Goal: Task Accomplishment & Management: Manage account settings

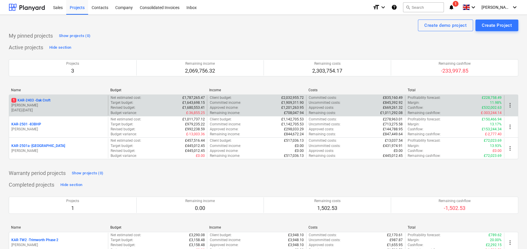
click at [46, 100] on p "1 KAR-2403 - Oak Croft" at bounding box center [30, 100] width 39 height 5
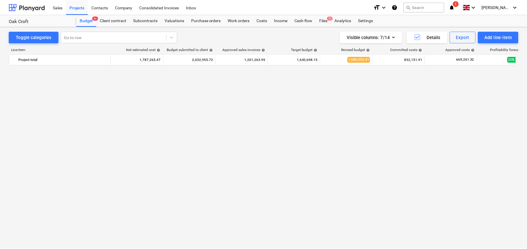
scroll to position [404, 0]
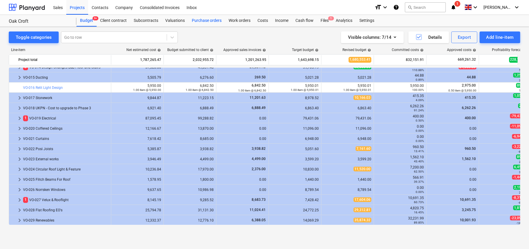
click at [204, 21] on div "Purchase orders" at bounding box center [206, 21] width 37 height 12
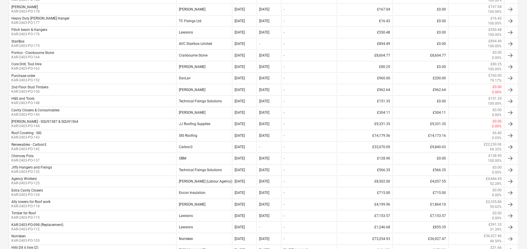
scroll to position [175, 0]
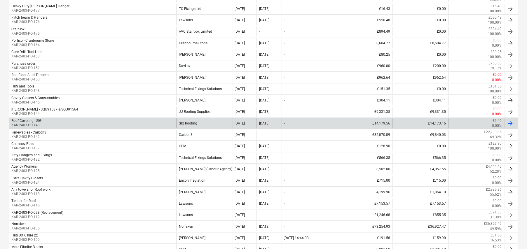
click at [65, 125] on div "Roof Covering - SIG KAR-2403-PO-143" at bounding box center [92, 123] width 167 height 10
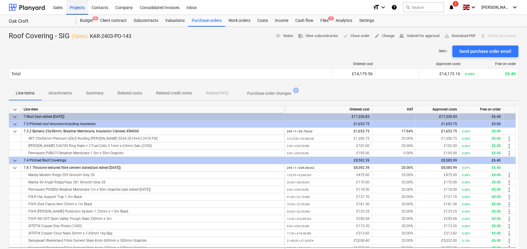
click at [73, 5] on div "Projects" at bounding box center [77, 7] width 22 height 15
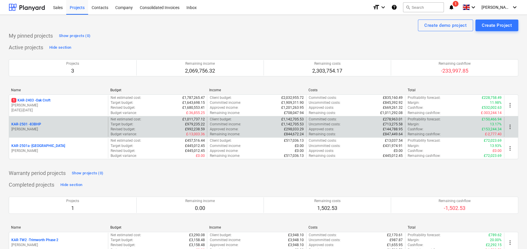
click at [34, 125] on p "KAR-2501 - 83BHP" at bounding box center [26, 124] width 30 height 5
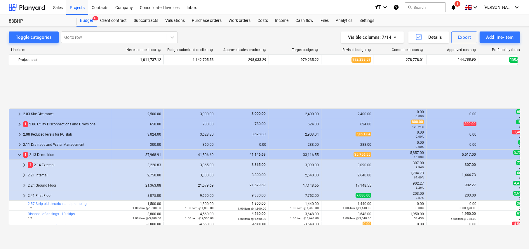
scroll to position [247, 0]
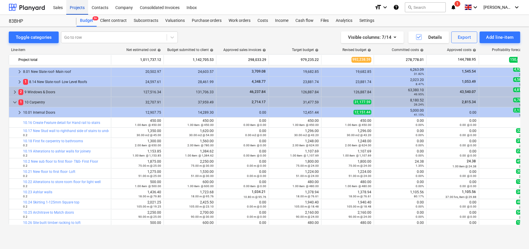
click at [77, 6] on div "Projects" at bounding box center [77, 7] width 22 height 15
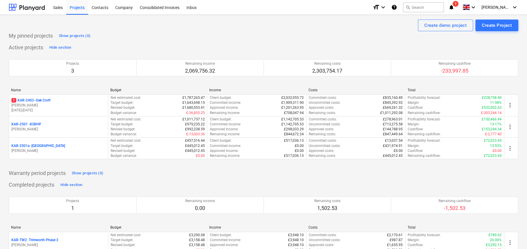
drag, startPoint x: 43, startPoint y: 101, endPoint x: 48, endPoint y: 99, distance: 4.5
click at [44, 100] on p "1 KAR-2403 - Oak Croft" at bounding box center [30, 100] width 39 height 5
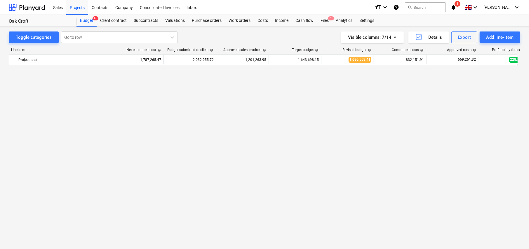
scroll to position [404, 0]
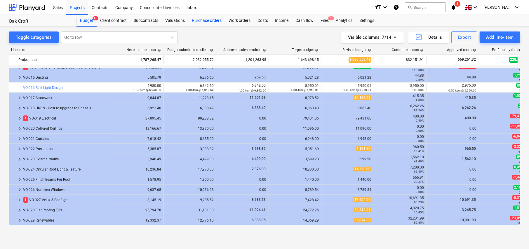
click at [207, 22] on div "Purchase orders" at bounding box center [206, 21] width 37 height 12
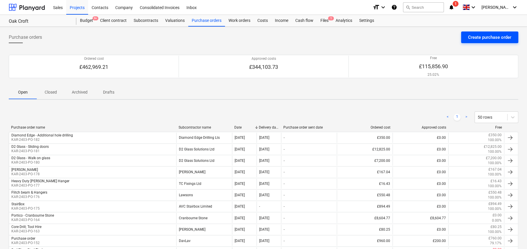
click at [474, 37] on div "Create purchase order" at bounding box center [489, 38] width 43 height 8
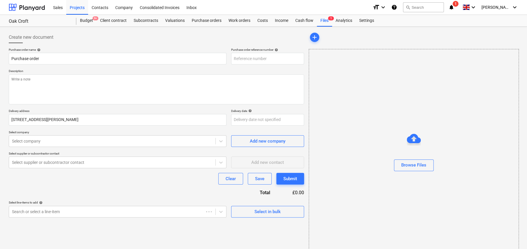
type textarea "x"
type input "KAR-2403-PO-183"
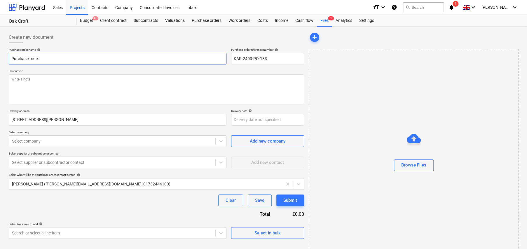
click at [92, 59] on input "Purchase order" at bounding box center [118, 59] width 218 height 12
type textarea "x"
type input "F"
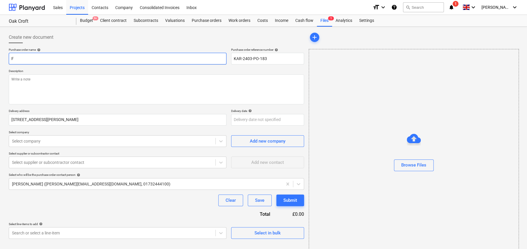
type textarea "x"
type input "Fa"
type textarea "x"
type input "Fast"
type textarea "x"
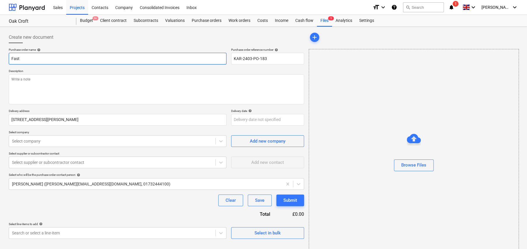
type input "Fastw"
type textarea "x"
type input "Fastwa"
type textarea "x"
type input "Fastwar"
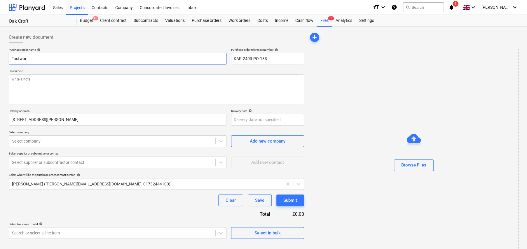
type textarea "x"
type input "Fastwarm"
type textarea "x"
type input "Fastwarm"
type textarea "x"
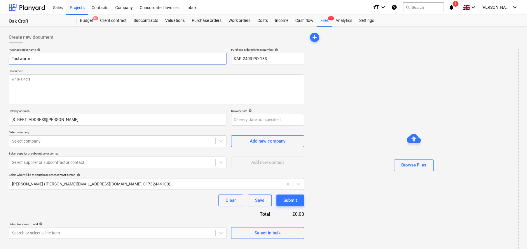
type input "Fastwarm -"
type textarea "x"
type input "Fastwarm - E"
type textarea "x"
type input "Fastwarm - El"
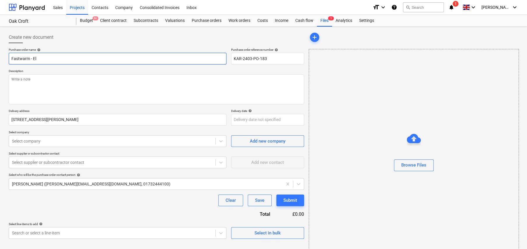
type textarea "x"
type input "Fastwarm - Ele"
type textarea "x"
type input "Fastwarm - Elec"
type textarea "x"
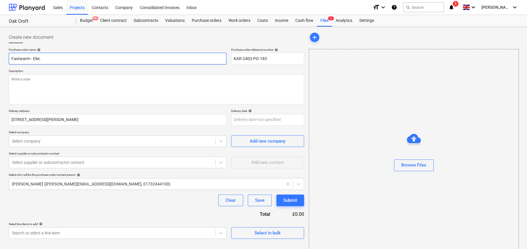
type input "Fastwarm - Elect"
type textarea "x"
type input "Fastwarm - Electr"
type textarea "x"
type input "Fastwarm - Electri"
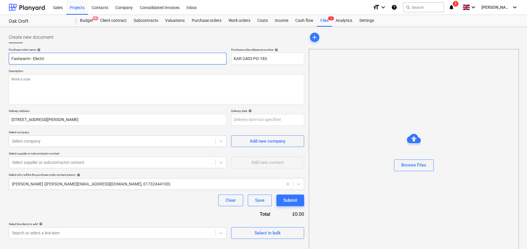
type textarea "x"
type input "Fastwarm - Electric"
type textarea "x"
type input "Fastwarm - Electric"
type textarea "x"
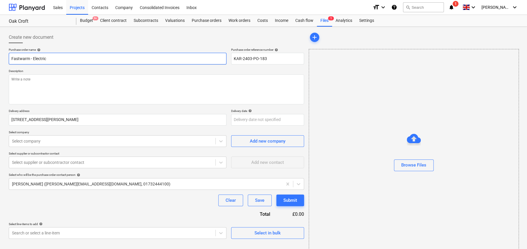
type input "Fastwarm - Electric u"
type textarea "x"
type input "Fastwarm - Electric"
type textarea "x"
type input "Fastwarm - Electric U"
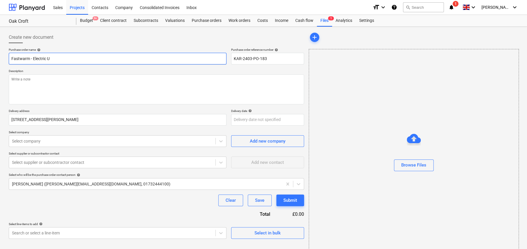
type textarea "x"
type input "Fastwarm - Electric U/"
type textarea "x"
type input "Fastwarm - Electric U/F"
type textarea "x"
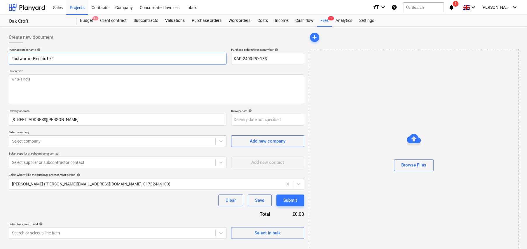
type input "Fastwarm - Electric U/F"
type textarea "x"
type input "Fastwarm - Electric U/F h"
type textarea "x"
type input "Fastwarm - Electric U/F he"
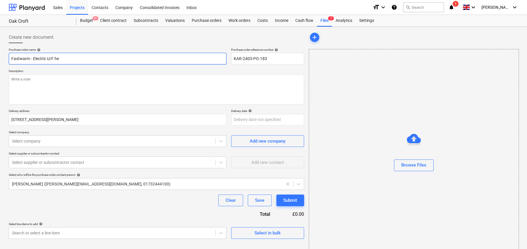
type textarea "x"
type input "Fastwarm - Electric U/F hea"
type textarea "x"
type input "Fastwarm - Electric U/F heat"
type textarea "x"
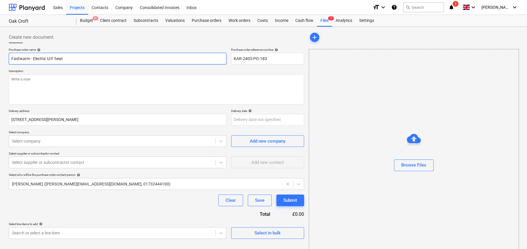
type input "Fastwarm - Electric U/F heati"
type textarea "x"
type input "Fastwarm - Electric U/F heatin"
type textarea "x"
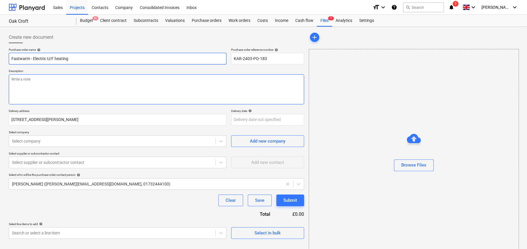
type input "Fastwarm - Electric U/F heating"
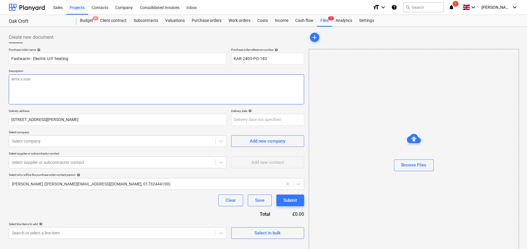
click at [73, 78] on textarea at bounding box center [156, 89] width 295 height 30
type textarea "x"
type textarea "F"
type textarea "x"
type textarea "Fo"
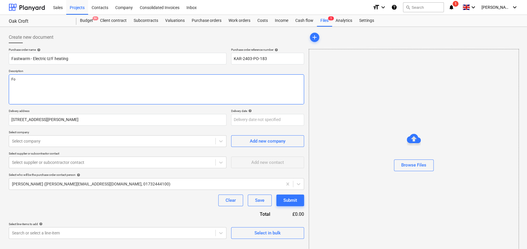
type textarea "x"
type textarea "For"
type textarea "x"
type textarea "For"
type textarea "x"
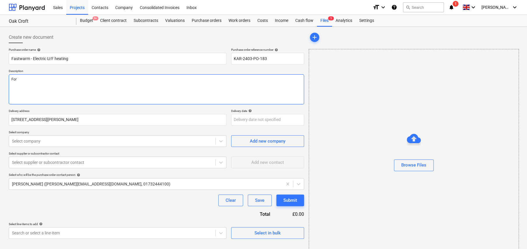
type textarea "For s"
type textarea "x"
type textarea "For su"
type textarea "x"
type textarea "For sup"
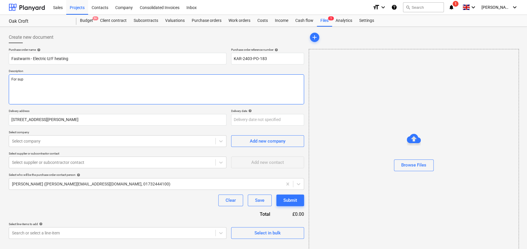
type textarea "x"
type textarea "For supp"
type textarea "x"
type textarea "For suppl"
type textarea "x"
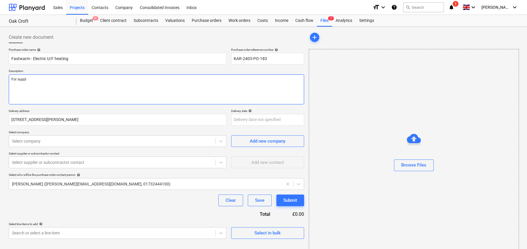
type textarea "For supply"
type textarea "x"
type textarea "For supply"
type textarea "x"
type textarea "For supply o"
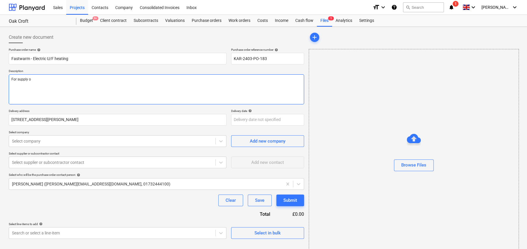
type textarea "x"
type textarea "For supply of"
type textarea "x"
type textarea "For supply of"
type textarea "x"
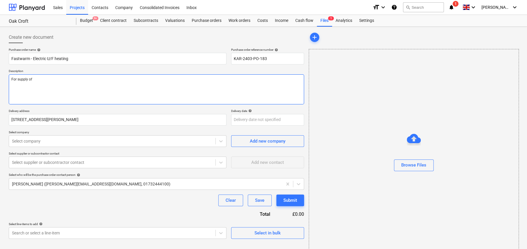
type textarea "For supply of U"
type textarea "x"
type textarea "For supply of U/"
type textarea "x"
type textarea "For supply of U/F"
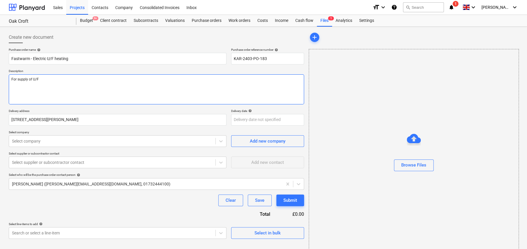
type textarea "x"
type textarea "For supply of U/F"
type textarea "x"
type textarea "For supply of U/F he"
type textarea "x"
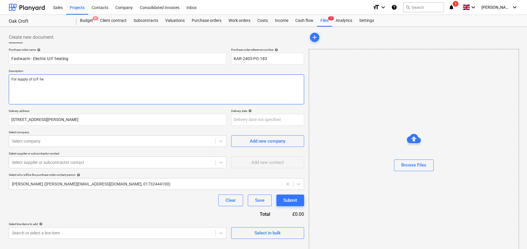
type textarea "For supply of U/F hea"
type textarea "x"
type textarea "For supply of U/F heat"
type textarea "x"
type textarea "For supply of U/F heati"
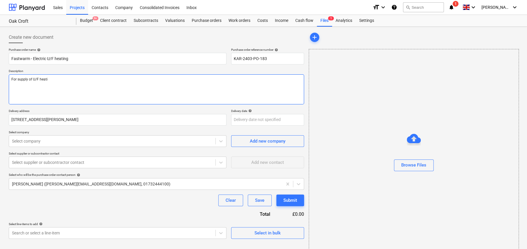
type textarea "x"
type textarea "For supply of U/F heatin"
type textarea "x"
type textarea "For supply of U/F heating"
type textarea "x"
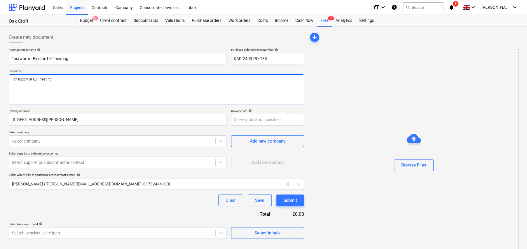
type textarea "For supply of U/F heating"
type textarea "x"
type textarea "For supply of U/F heating e"
type textarea "x"
type textarea "For supply of U/F heating eq"
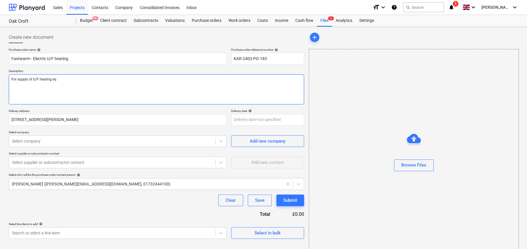
type textarea "x"
type textarea "For supply of U/F heating equ"
type textarea "x"
type textarea "For supply of U/F heating equi"
type textarea "x"
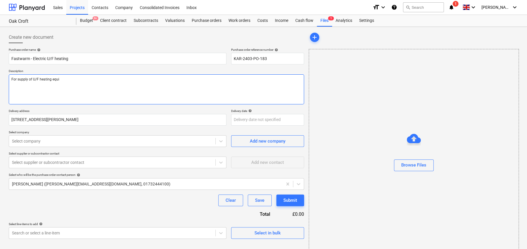
type textarea "For supply of U/F heating equip"
type textarea "x"
type textarea "For supply of U/F heating equipm"
type textarea "x"
type textarea "For supply of U/F heating equipme"
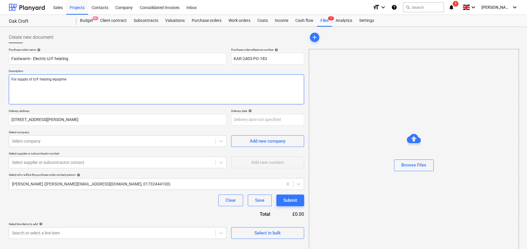
type textarea "x"
type textarea "For supply of U/F heating equipmen"
type textarea "x"
type textarea "For supply of U/F heating equipment"
type textarea "x"
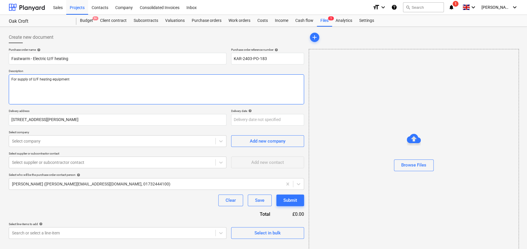
type textarea "For supply of U/F heating equipment/"
type textarea "x"
type textarea "For supply of U/F heating equipment/m"
type textarea "x"
type textarea "For supply of U/F heating equipment/ma"
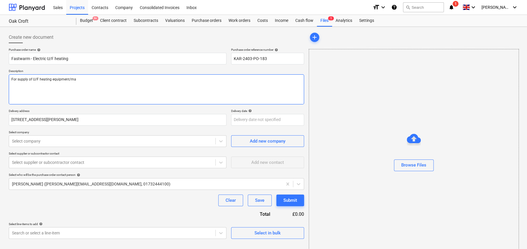
type textarea "x"
type textarea "For supply of U/F heating equipment/mat"
type textarea "x"
type textarea "For supply of U/F heating equipment/mate"
type textarea "x"
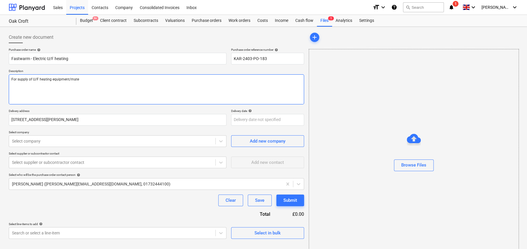
type textarea "For supply of U/F heating equipment/mater"
type textarea "x"
type textarea "For supply of U/F heating equipment/materi"
type textarea "x"
type textarea "For supply of U/F heating equipment/materia"
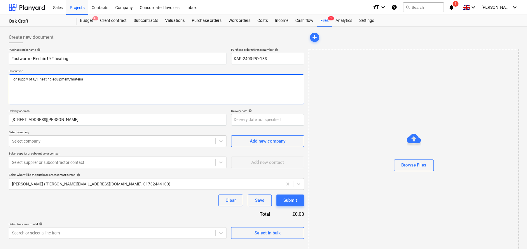
type textarea "x"
type textarea "For supply of U/F heating equipment/material"
type textarea "x"
type textarea "For supply of U/F heating equipment/materials"
type textarea "x"
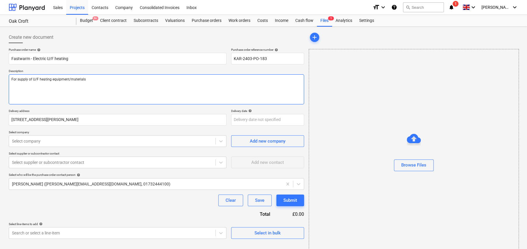
type textarea "For supply of U/F heating equipment/materials"
type textarea "x"
type textarea "For supply of U/F heating equipment/materials t"
type textarea "x"
type textarea "For supply of U/F heating equipment/materials to"
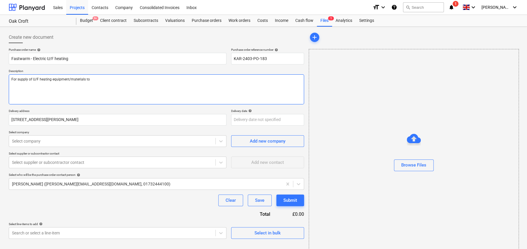
type textarea "x"
type textarea "For supply of U/F heating equipment/materials to"
type textarea "x"
type textarea "For supply of U/F heating equipment/materials to s"
type textarea "x"
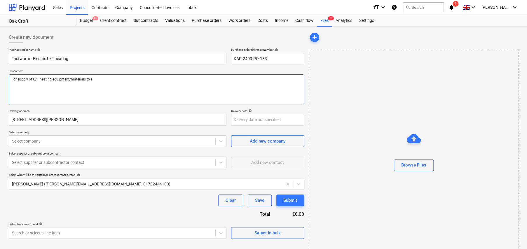
type textarea "For supply of U/F heating equipment/materials to si"
type textarea "x"
type textarea "For supply of U/F heating equipment/materials to sit"
type textarea "x"
type textarea "For supply of U/F heating equipment/materials to site"
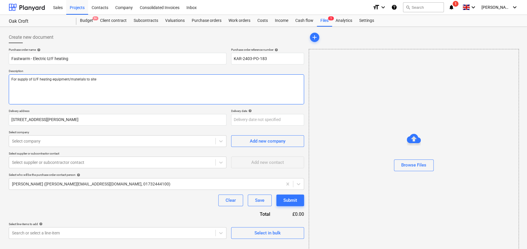
type textarea "x"
type textarea "For supply of U/F heating equipment/materials to site"
type textarea "x"
type textarea "For supply of U/F heating equipment/materials to site"
type textarea "x"
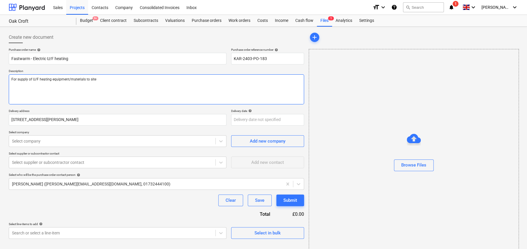
type textarea "For supply of U/F heating equipment/materials to site S"
type textarea "x"
type textarea "For supply of U/F heating equipment/materials to site Si"
type textarea "x"
type textarea "For supply of U/F heating equipment/materials to site Sit"
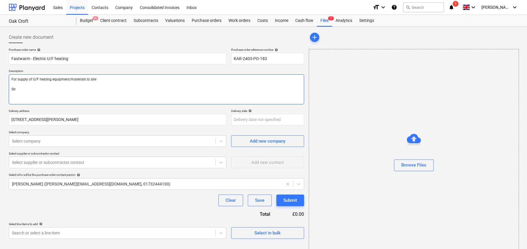
type textarea "x"
type textarea "For supply of U/F heating equipment/materials to site Site"
type textarea "x"
type textarea "For supply of U/F heating equipment/materials to site Site"
type textarea "x"
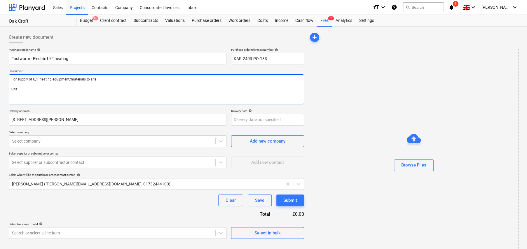
type textarea "For supply of U/F heating equipment/materials to site Site m"
type textarea "x"
type textarea "For supply of U/F heating equipment/materials to site Site ma"
type textarea "x"
type textarea "For supply of U/F heating equipment/materials to site Site man"
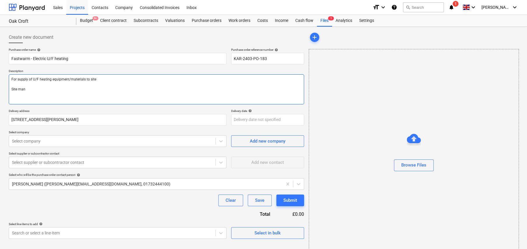
type textarea "x"
type textarea "For supply of U/F heating equipment/materials to site Site mana"
type textarea "x"
type textarea "For supply of U/F heating equipment/materials to site Site manag"
type textarea "x"
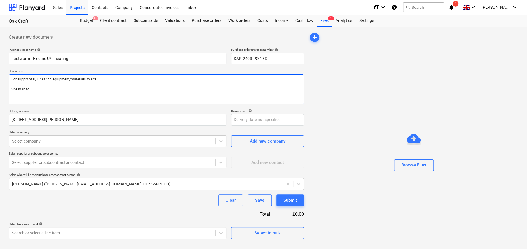
type textarea "For supply of U/F heating equipment/materials to site Site manage"
type textarea "x"
type textarea "For supply of U/F heating equipment/materials to site Site manager"
type textarea "x"
type textarea "For supply of U/F heating equipment/materials to site Site manager:"
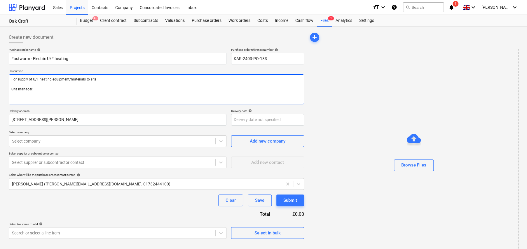
type textarea "x"
type textarea "For supply of U/F heating equipment/materials to site Site manager:"
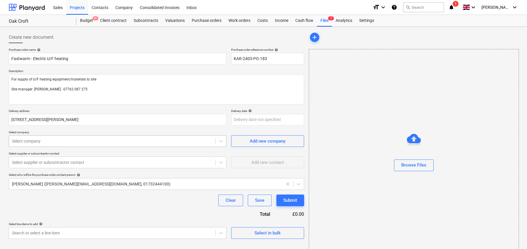
click at [79, 139] on div at bounding box center [112, 141] width 200 height 6
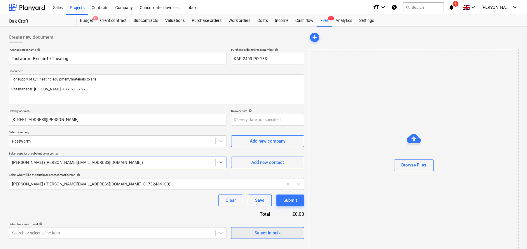
click at [280, 234] on div "Select in bulk" at bounding box center [267, 233] width 26 height 8
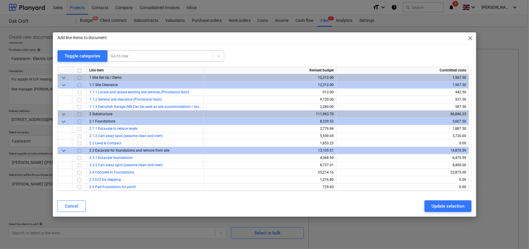
click at [133, 56] on div at bounding box center [160, 56] width 99 height 6
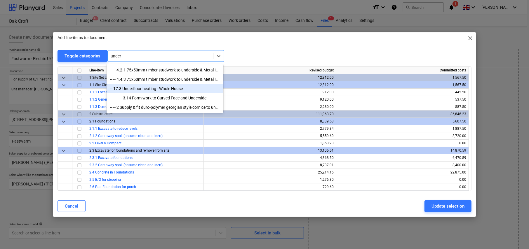
click at [160, 89] on div "-- 17.3 Underfloor heating - Whole House" at bounding box center [164, 88] width 117 height 9
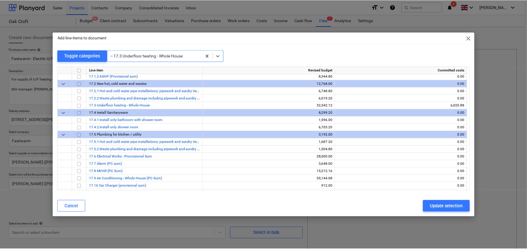
scroll to position [1269, 0]
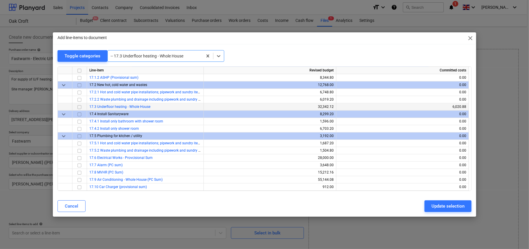
click at [80, 106] on input "checkbox" at bounding box center [79, 107] width 7 height 7
click at [446, 208] on div "Update selection" at bounding box center [447, 206] width 33 height 8
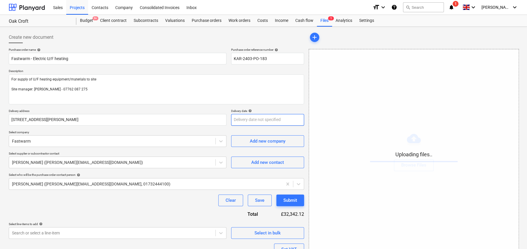
click at [254, 120] on body "Sales Projects Contacts Company Consolidated Invoices Inbox format_size keyboar…" at bounding box center [263, 124] width 527 height 249
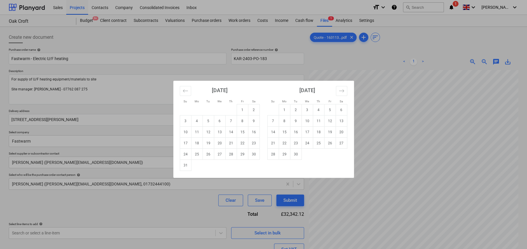
click at [116, 90] on div "Su Mo Tu We Th Fr Sa Su Mo Tu We Th Fr Sa [DATE] 1 2 3 4 5 6 7 8 9 10 11 12 13 …" at bounding box center [263, 124] width 527 height 249
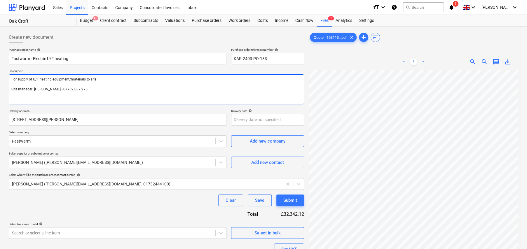
click at [126, 81] on textarea "For supply of U/F heating equipment/materials to site Site manager: [PERSON_NAM…" at bounding box center [156, 89] width 295 height 30
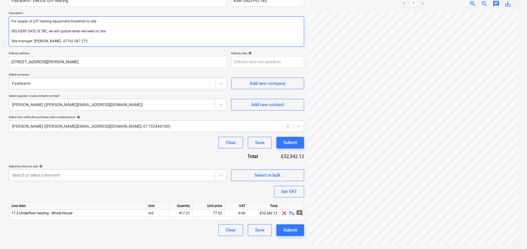
scroll to position [58, 0]
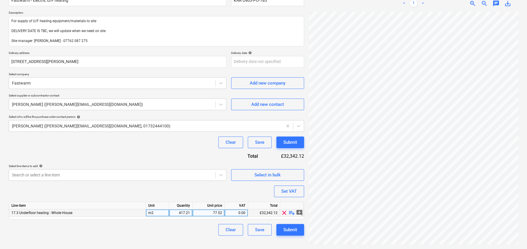
click at [293, 213] on span "playlist_add" at bounding box center [291, 212] width 7 height 7
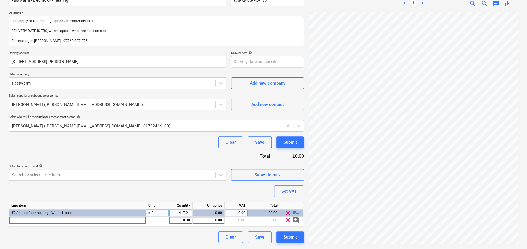
click at [296, 213] on span "playlist_add" at bounding box center [295, 212] width 7 height 7
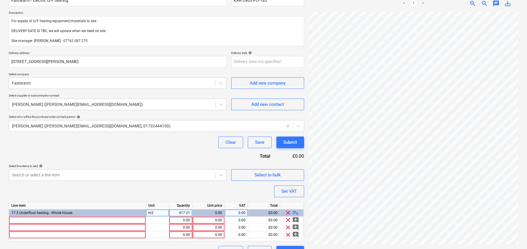
click at [296, 213] on span "playlist_add" at bounding box center [295, 212] width 7 height 7
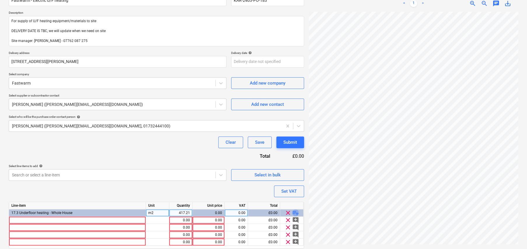
click at [296, 213] on span "playlist_add" at bounding box center [295, 212] width 7 height 7
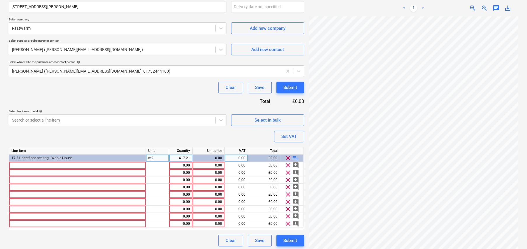
scroll to position [115, 0]
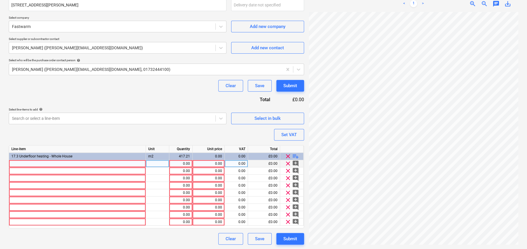
click at [126, 164] on div at bounding box center [77, 163] width 137 height 7
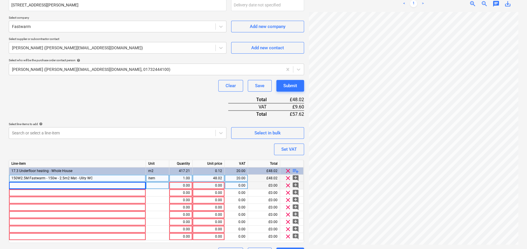
click at [93, 182] on div at bounding box center [77, 185] width 137 height 7
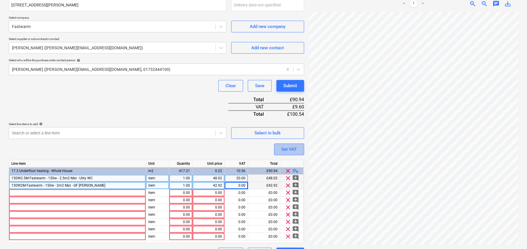
click at [295, 152] on div "Set VAT" at bounding box center [288, 150] width 15 height 8
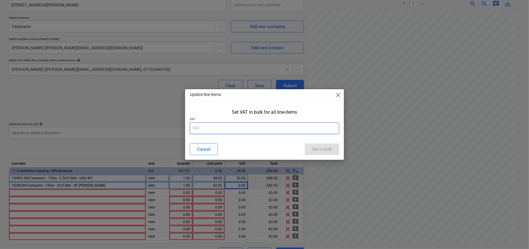
click at [214, 123] on input "text" at bounding box center [264, 129] width 149 height 12
click at [319, 147] on div "Set in bulk" at bounding box center [322, 150] width 20 height 8
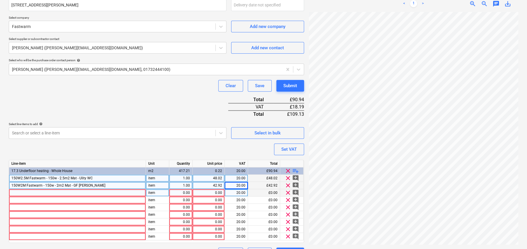
click at [79, 193] on div at bounding box center [77, 192] width 137 height 7
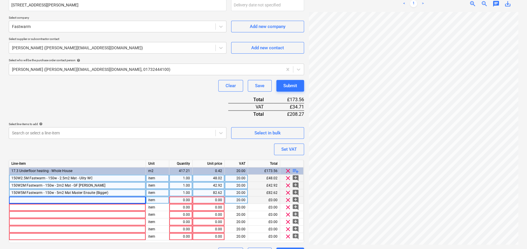
click at [137, 201] on div at bounding box center [77, 200] width 137 height 7
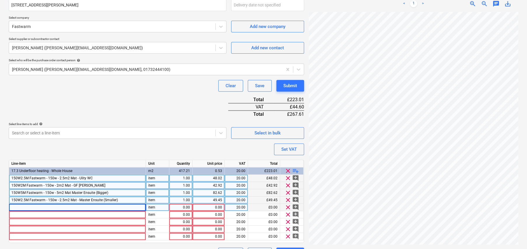
click at [133, 207] on div at bounding box center [77, 207] width 137 height 7
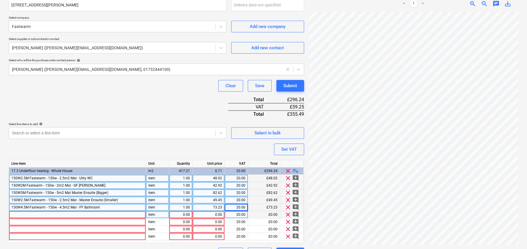
click at [65, 213] on div at bounding box center [77, 214] width 137 height 7
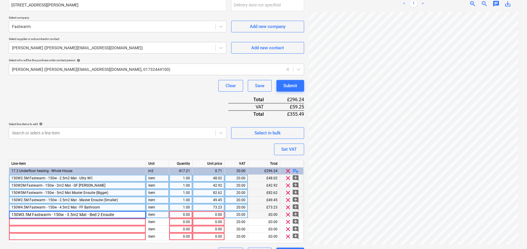
click at [190, 213] on div "0.00" at bounding box center [180, 214] width 23 height 7
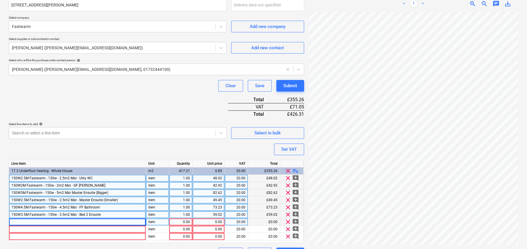
click at [49, 221] on div at bounding box center [77, 222] width 137 height 7
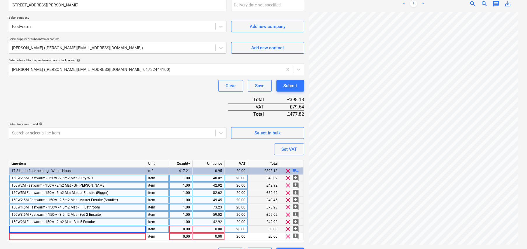
click at [130, 228] on div at bounding box center [77, 229] width 137 height 7
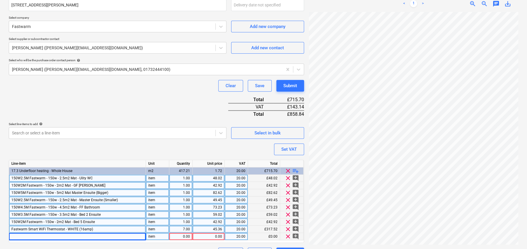
click at [133, 236] on div at bounding box center [77, 236] width 137 height 7
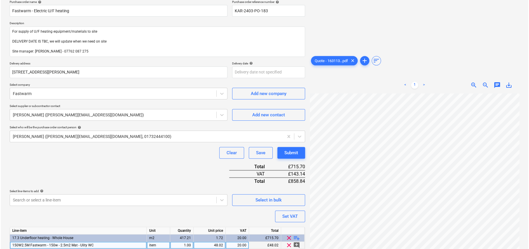
scroll to position [42, 0]
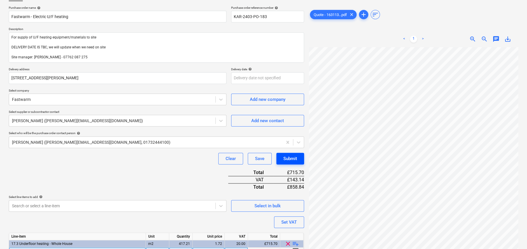
click at [303, 158] on button "Submit" at bounding box center [290, 159] width 28 height 12
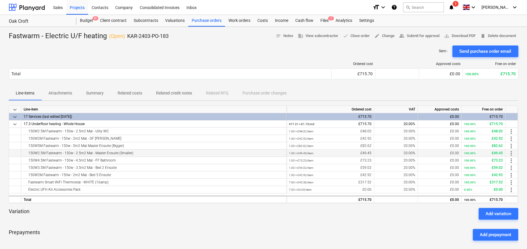
click at [510, 152] on span "more_vert" at bounding box center [511, 153] width 7 height 7
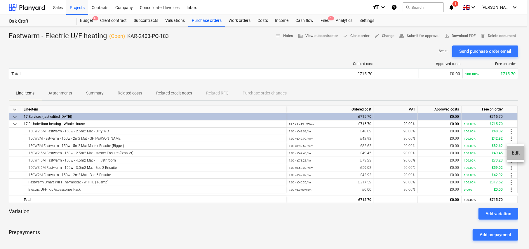
click at [516, 151] on li "Edit" at bounding box center [515, 152] width 17 height 13
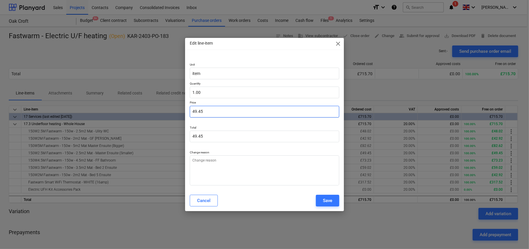
click at [212, 111] on input "49.45" at bounding box center [264, 112] width 149 height 12
click at [325, 200] on div "Save" at bounding box center [327, 201] width 9 height 8
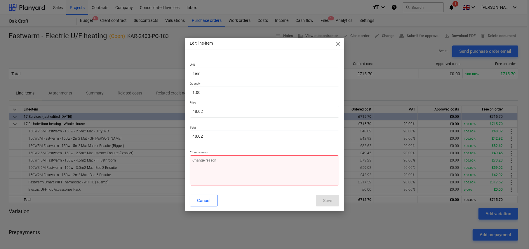
click at [251, 170] on textarea at bounding box center [264, 170] width 149 height 30
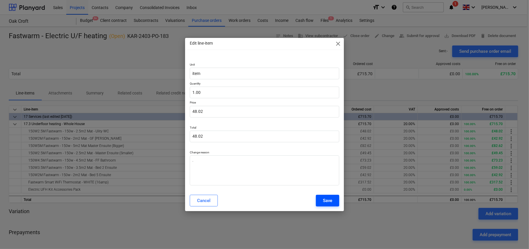
click at [324, 201] on div "Save" at bounding box center [327, 201] width 9 height 8
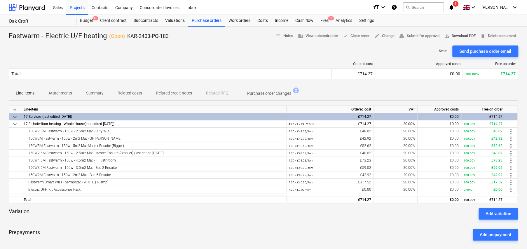
click at [451, 36] on span "save_alt Download PDF" at bounding box center [460, 36] width 32 height 7
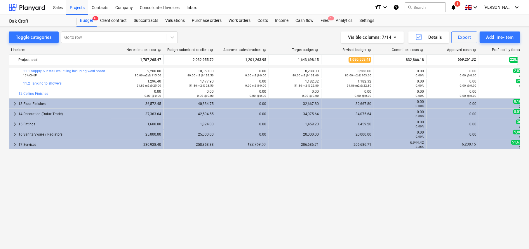
scroll to position [25, 0]
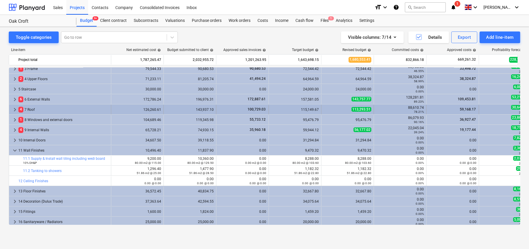
click at [15, 108] on span "keyboard_arrow_right" at bounding box center [14, 109] width 7 height 7
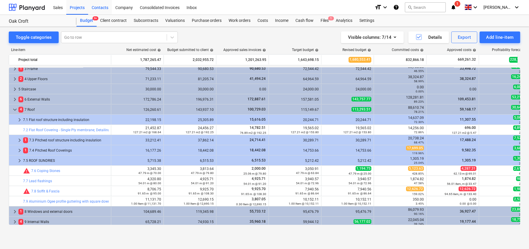
click at [100, 8] on div "Contacts" at bounding box center [100, 7] width 24 height 15
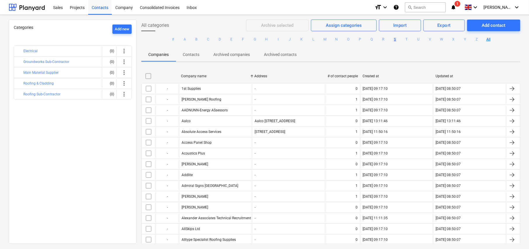
click at [394, 40] on button "S" at bounding box center [394, 39] width 7 height 7
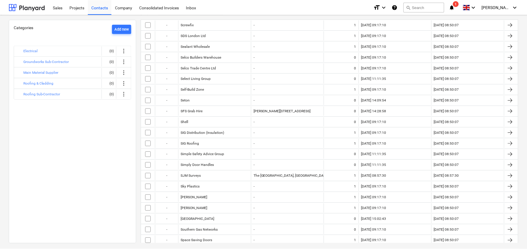
scroll to position [175, 0]
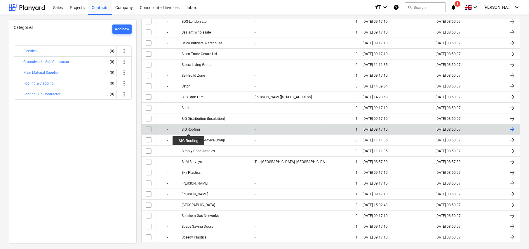
click at [189, 129] on div "SIG Roofing" at bounding box center [190, 129] width 18 height 4
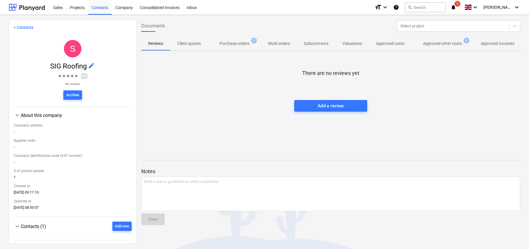
click at [244, 45] on p "Purchase orders" at bounding box center [234, 44] width 30 height 6
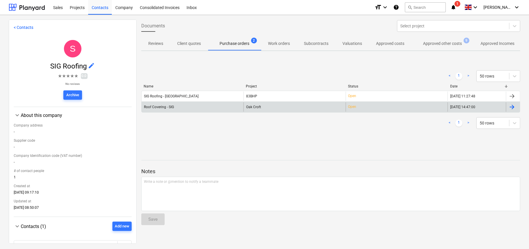
click at [255, 109] on span "Oak Croft" at bounding box center [253, 107] width 15 height 4
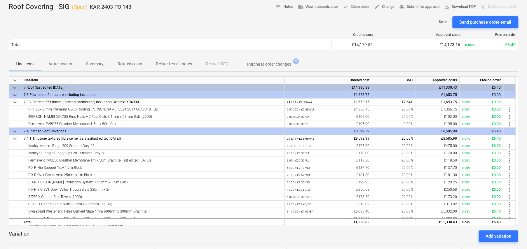
scroll to position [29, 0]
click at [281, 65] on p "Purchase order changes" at bounding box center [269, 64] width 44 height 6
